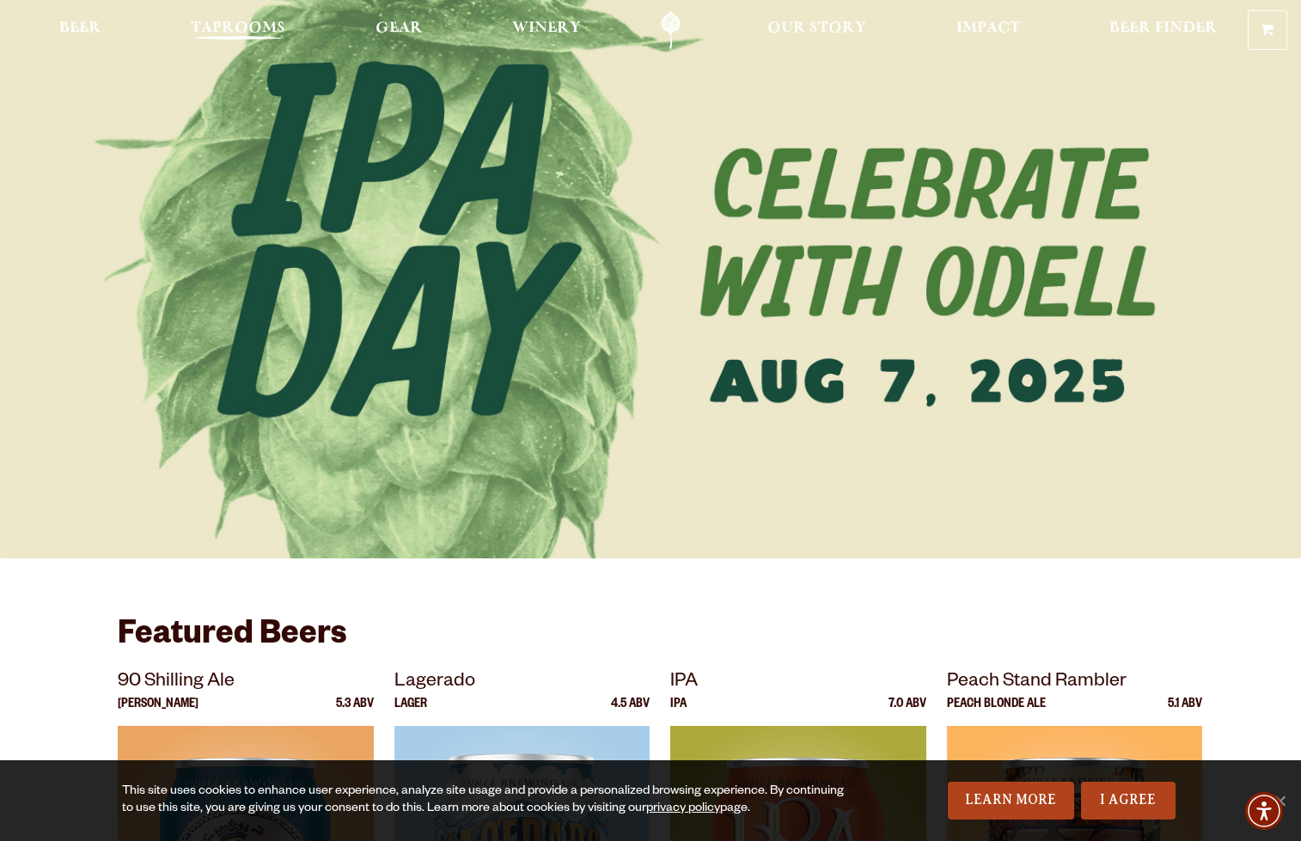
click at [230, 29] on span "Taprooms" at bounding box center [238, 28] width 95 height 14
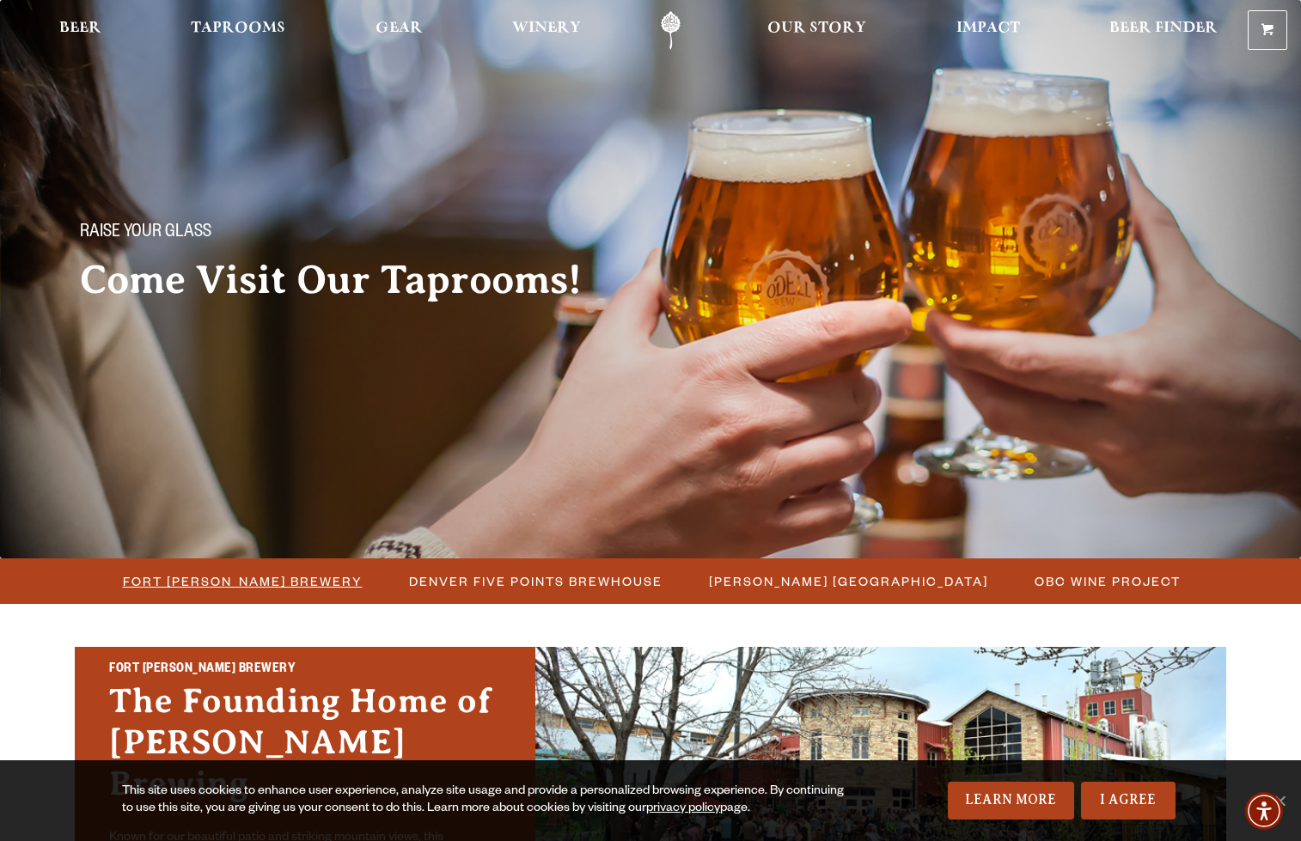
click at [253, 585] on span "Fort [PERSON_NAME] Brewery" at bounding box center [243, 581] width 240 height 25
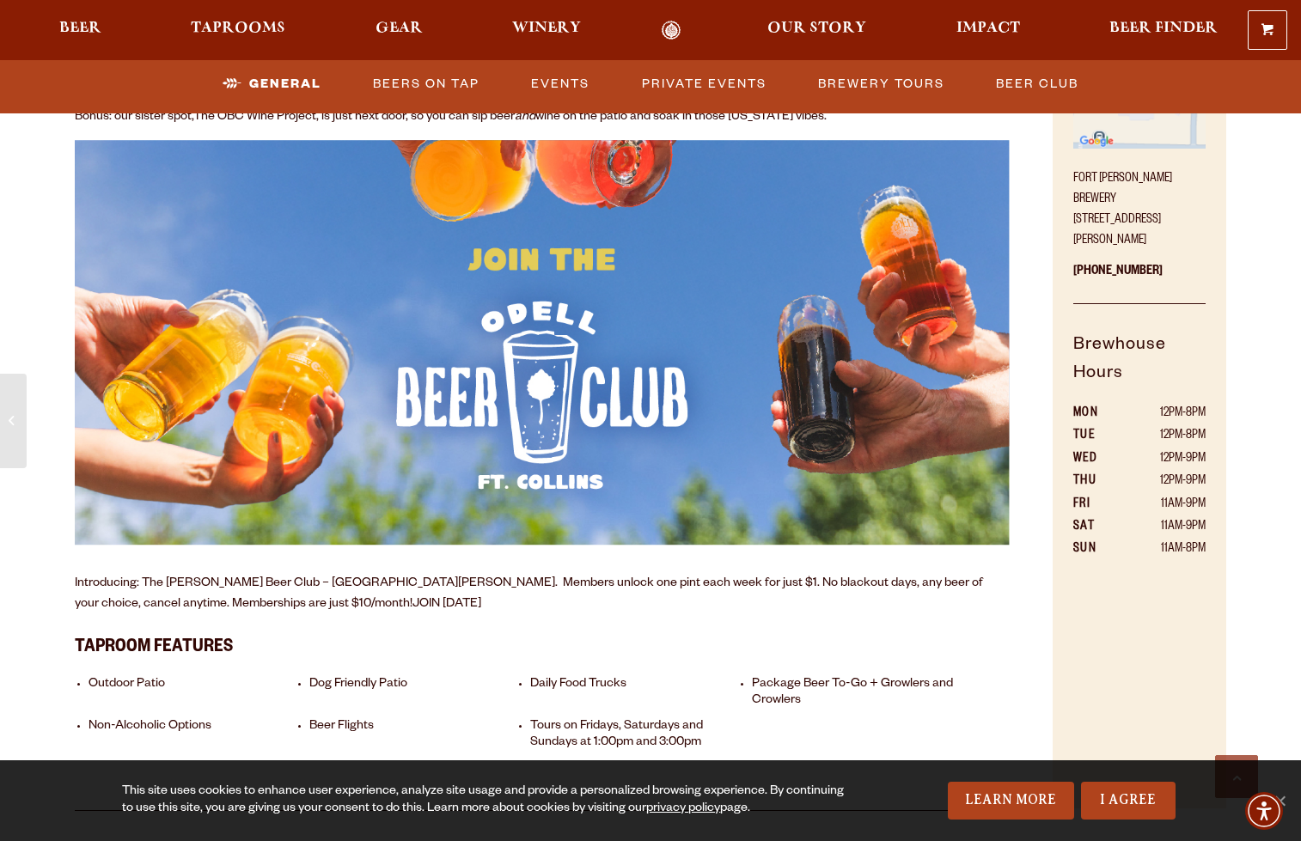
scroll to position [927, 0]
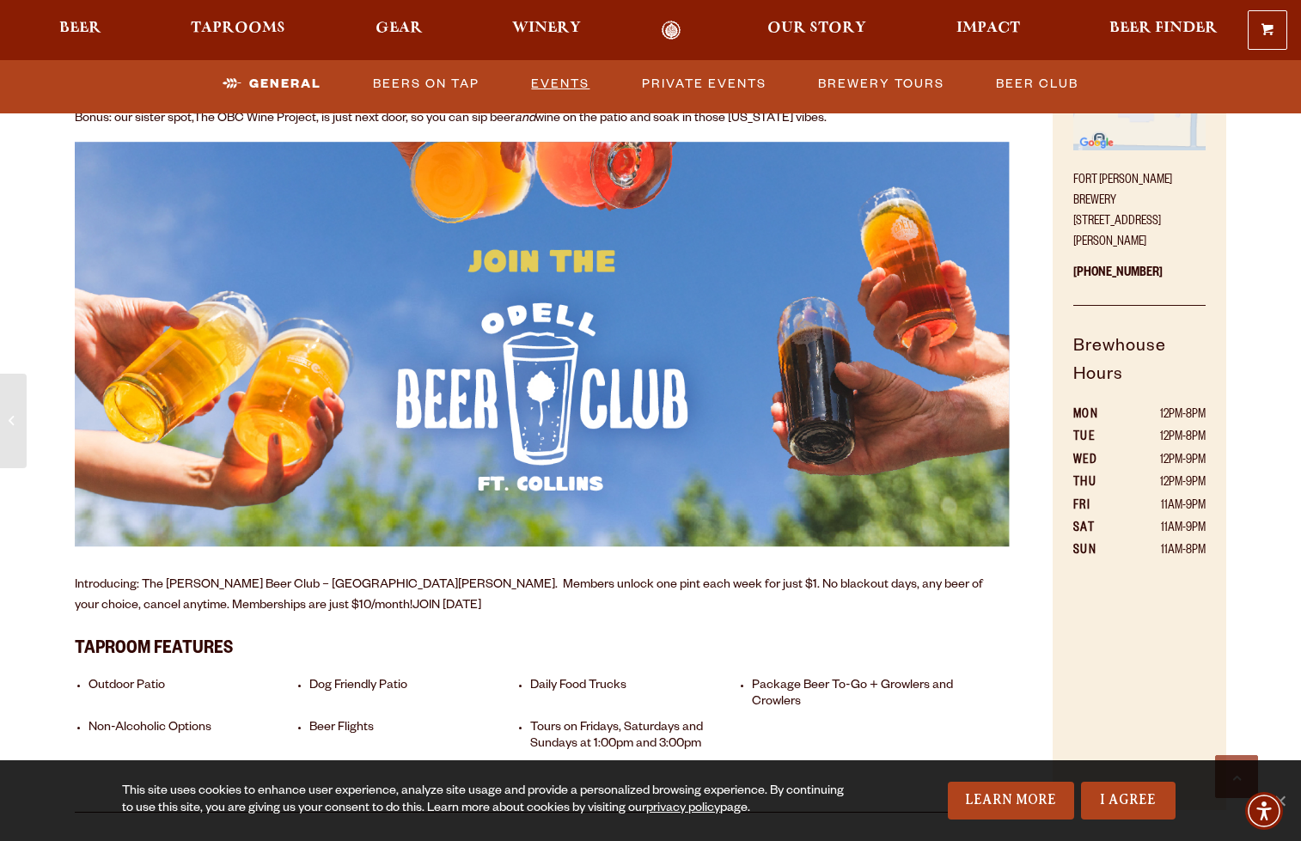
click at [566, 86] on link "Events" at bounding box center [560, 84] width 72 height 40
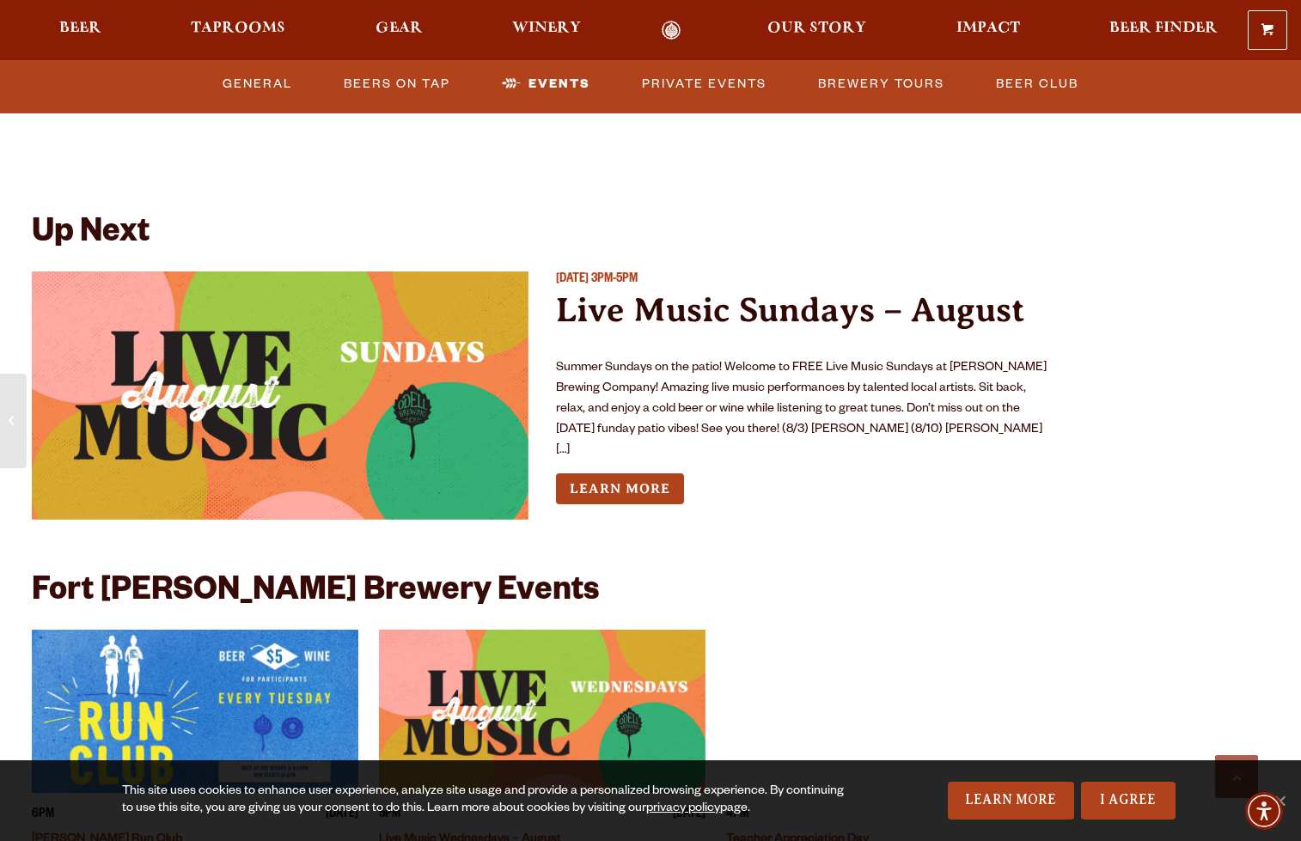
scroll to position [6199, 0]
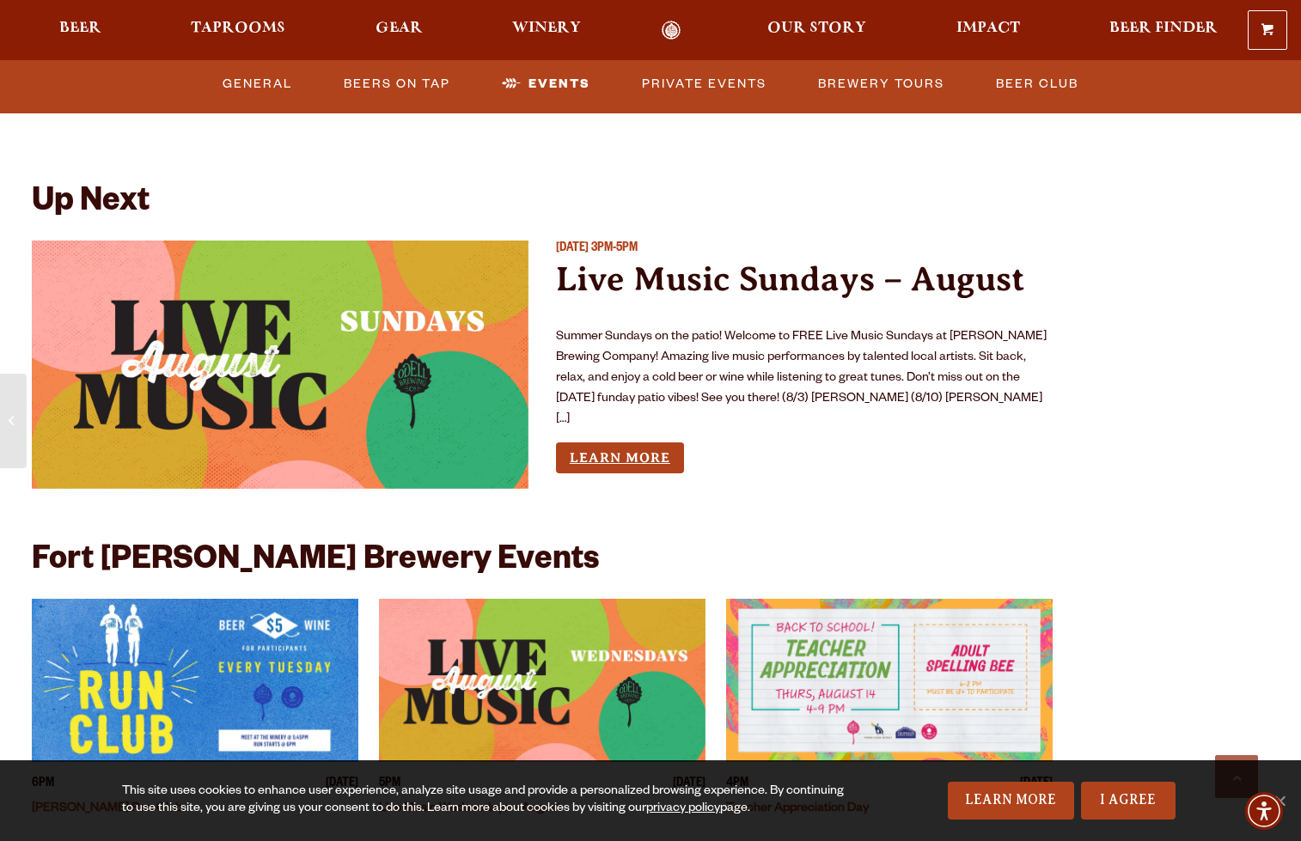
click at [601, 443] on link "Learn More" at bounding box center [620, 459] width 128 height 32
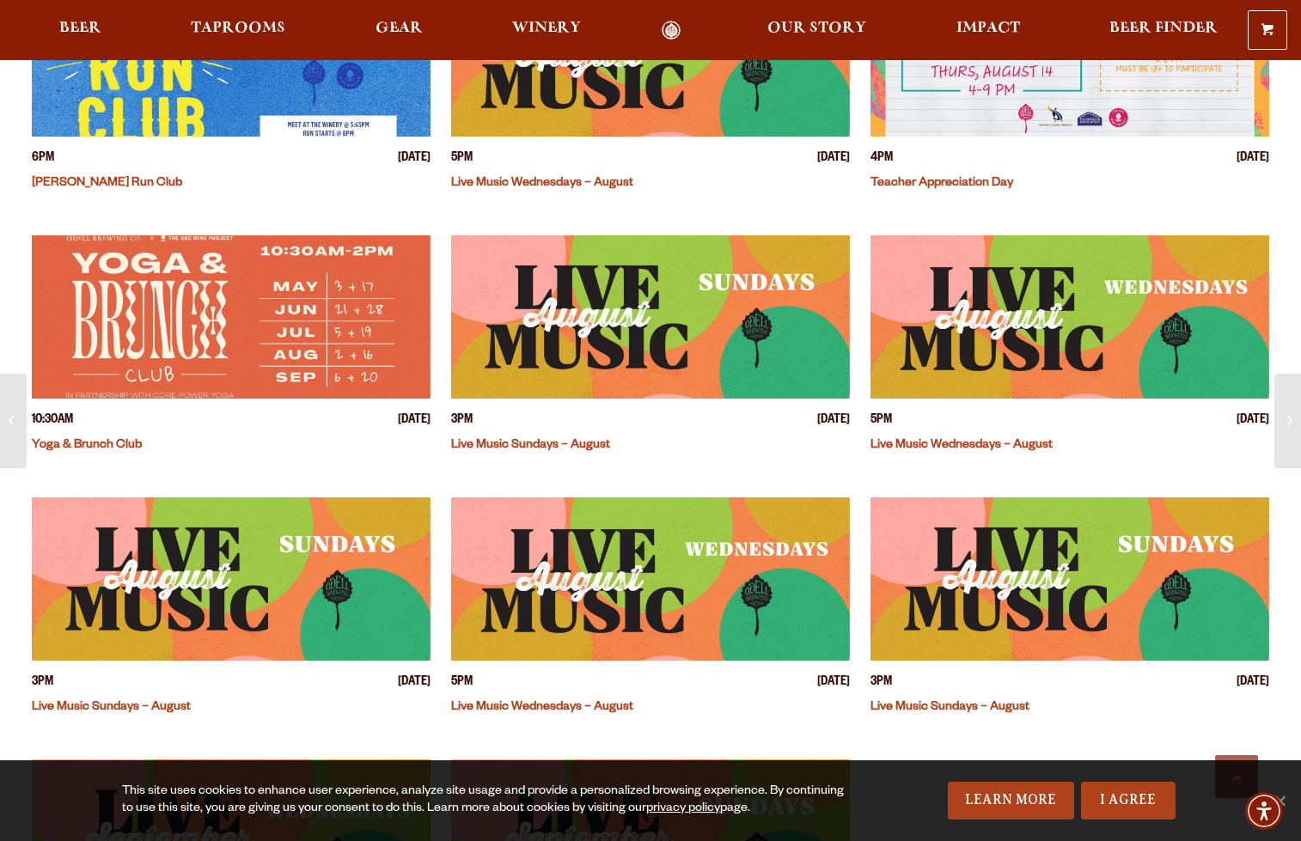
scroll to position [599, 0]
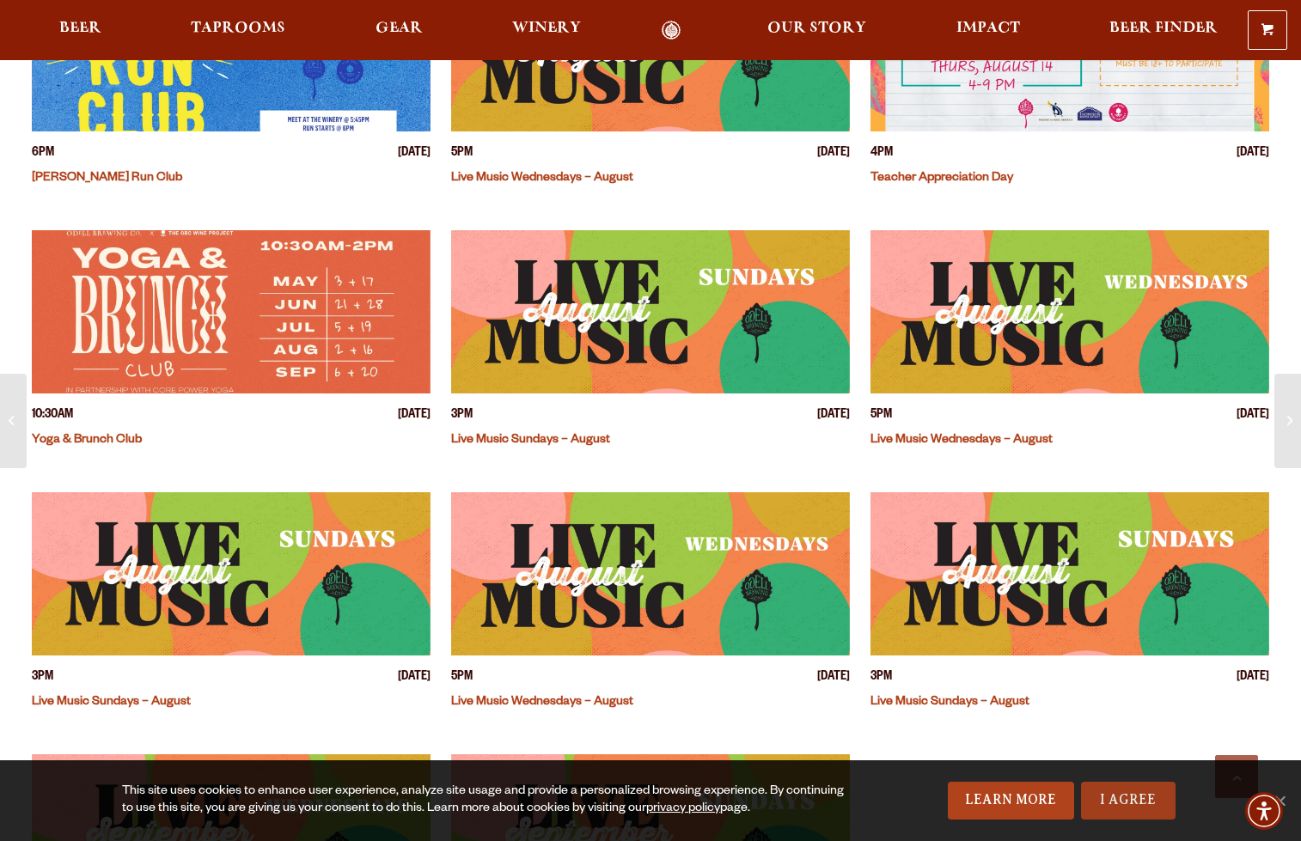
click at [1121, 795] on link "I Agree" at bounding box center [1128, 801] width 95 height 38
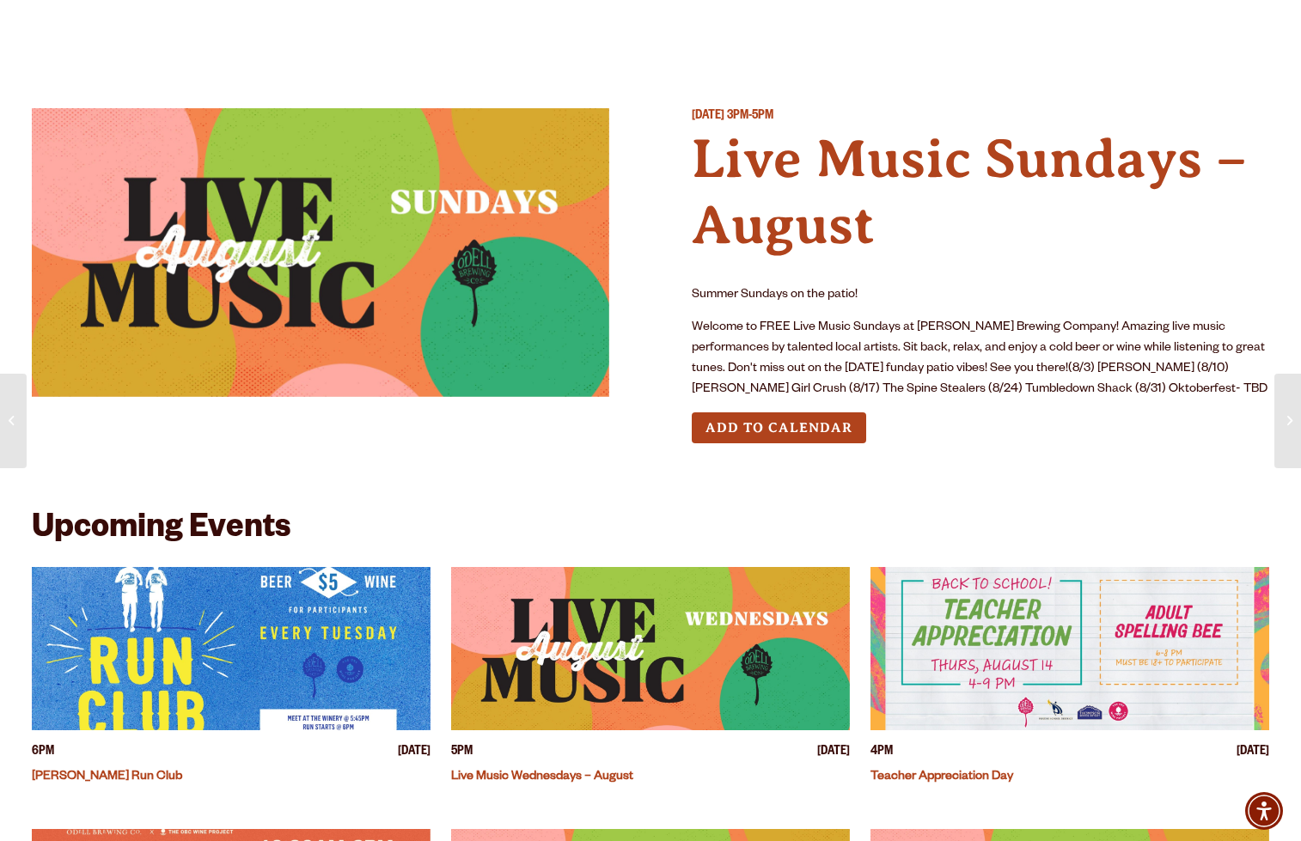
scroll to position [0, 0]
